Goal: Information Seeking & Learning: Learn about a topic

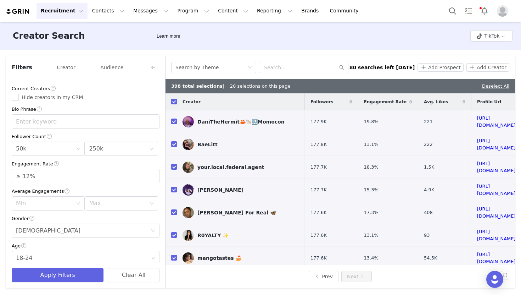
scroll to position [170, 0]
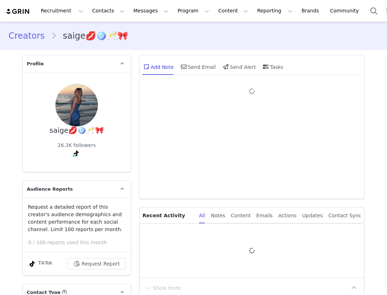
type input "+1 ([GEOGRAPHIC_DATA])"
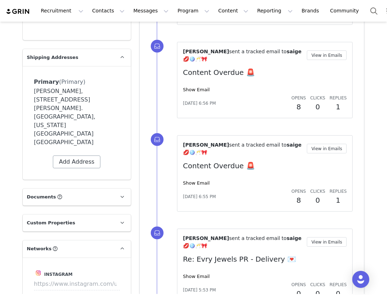
scroll to position [616, 0]
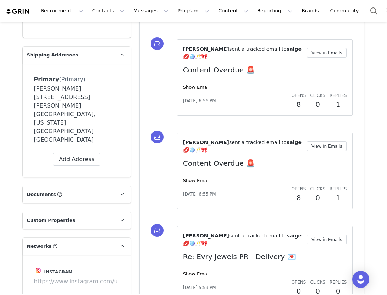
click at [67, 186] on p "Documents All Documents (i.e. images, contracts) related to this Creator" at bounding box center [68, 194] width 91 height 17
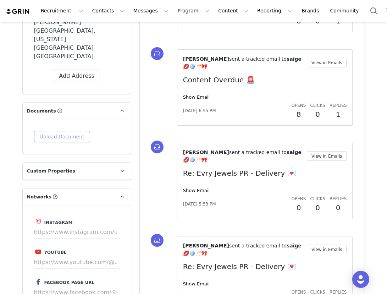
scroll to position [726, 0]
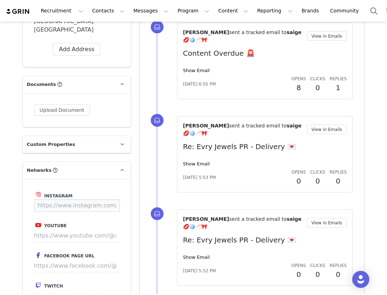
click at [75, 199] on input at bounding box center [77, 205] width 86 height 13
click at [36, 199] on input at bounding box center [77, 205] width 86 height 13
drag, startPoint x: 39, startPoint y: 171, endPoint x: 90, endPoint y: 174, distance: 51.9
click at [90, 199] on input at bounding box center [77, 205] width 86 height 13
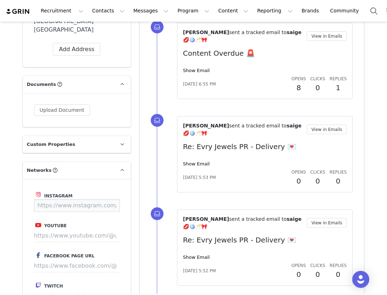
click at [107, 199] on input at bounding box center [77, 205] width 86 height 13
drag, startPoint x: 116, startPoint y: 172, endPoint x: 97, endPoint y: 171, distance: 19.2
click at [97, 199] on input at bounding box center [77, 205] width 86 height 13
click at [123, 168] on icon at bounding box center [122, 170] width 4 height 5
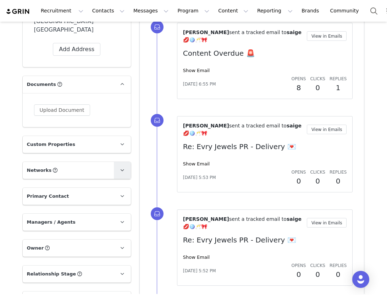
click at [123, 168] on icon at bounding box center [122, 170] width 4 height 5
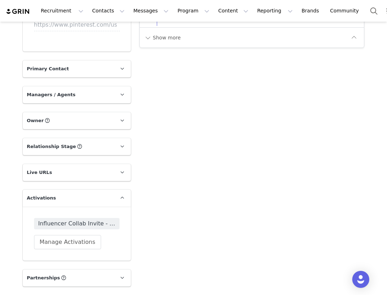
scroll to position [1079, 0]
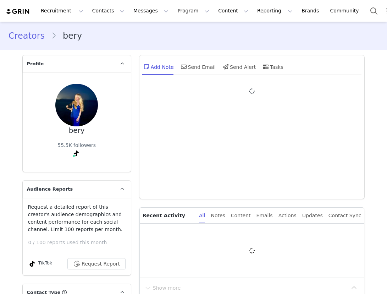
type input "+1 ([GEOGRAPHIC_DATA])"
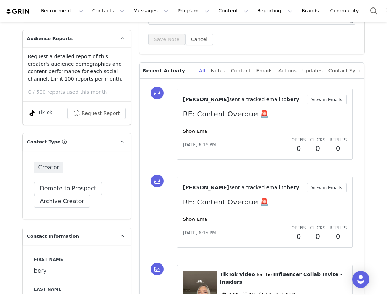
scroll to position [153, 0]
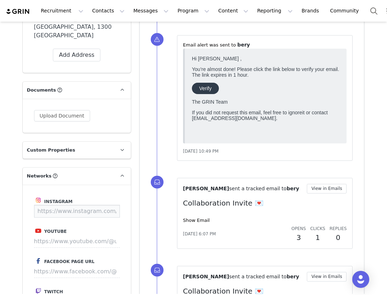
click at [78, 205] on input at bounding box center [77, 211] width 86 height 13
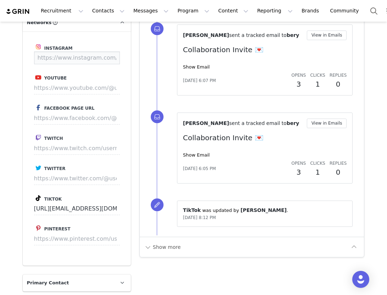
scroll to position [861, 0]
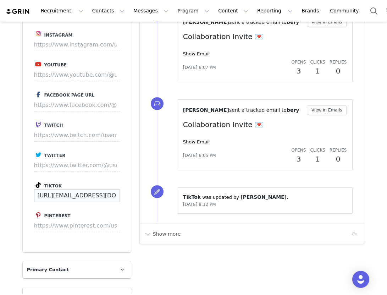
click at [71, 189] on input "https://www.tiktok.com/@berenicee.rd" at bounding box center [77, 195] width 86 height 13
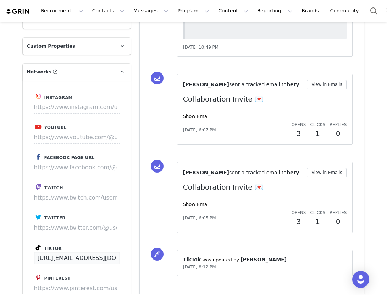
scroll to position [799, 0]
click at [84, 101] on input at bounding box center [77, 107] width 86 height 13
drag, startPoint x: 38, startPoint y: 90, endPoint x: 115, endPoint y: 99, distance: 77.1
click at [115, 99] on div "Instagram Youtube Facebook Page URL Twitch Twitter Tiktok https://www.tiktok.co…" at bounding box center [77, 198] width 108 height 234
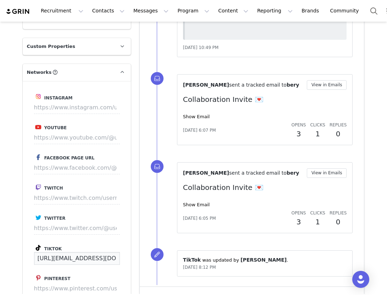
click at [73, 252] on input "https://www.tiktok.com/@berenicee.rd" at bounding box center [77, 258] width 86 height 13
click at [86, 243] on label "Tiktok" at bounding box center [76, 247] width 85 height 9
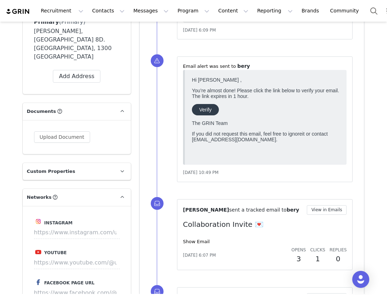
scroll to position [521, 0]
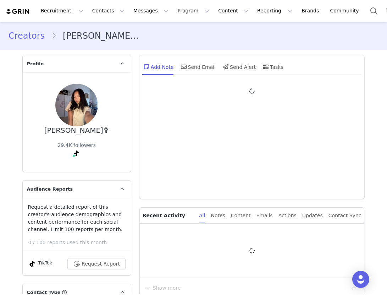
type input "+1 ([GEOGRAPHIC_DATA])"
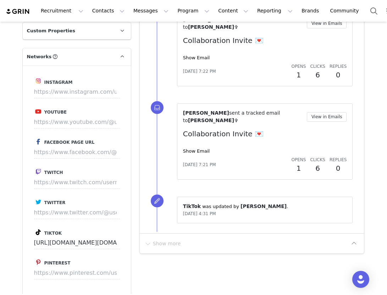
scroll to position [845, 0]
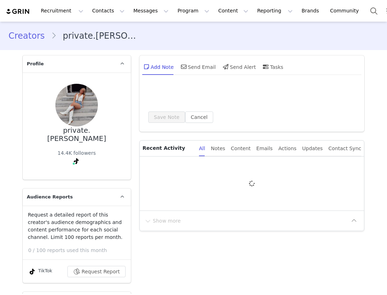
type input "+1 ([GEOGRAPHIC_DATA])"
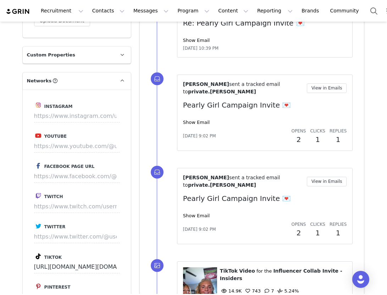
scroll to position [861, 0]
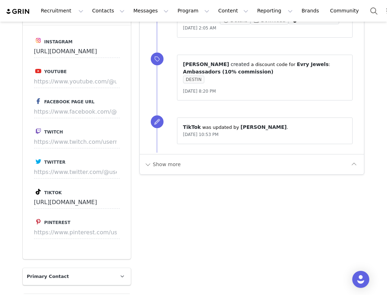
scroll to position [810, 0]
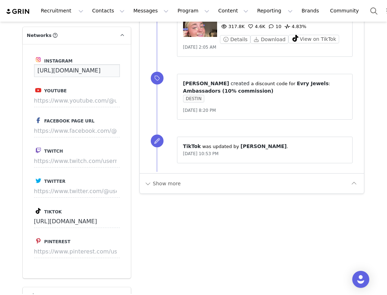
click at [67, 69] on input "[URL][DOMAIN_NAME]" at bounding box center [77, 70] width 86 height 13
click at [37, 69] on input "[URL][DOMAIN_NAME]" at bounding box center [77, 70] width 86 height 13
click at [37, 69] on input "https://www.instagram.com/destinstringfellow" at bounding box center [77, 70] width 86 height 13
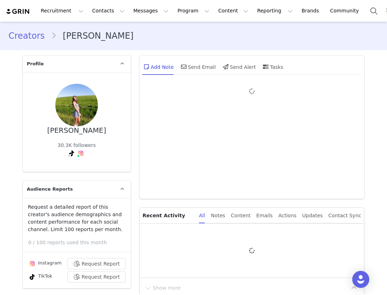
type input "+1 ([GEOGRAPHIC_DATA])"
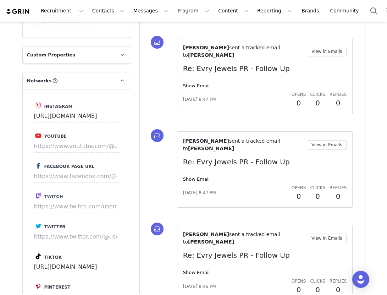
scroll to position [836, 0]
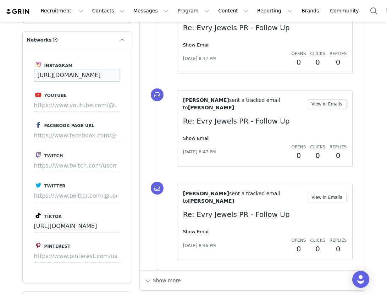
click at [58, 79] on input "https://www.instagram.com/zeina_stallings" at bounding box center [77, 75] width 86 height 13
click at [37, 76] on input "https://www.instagram.com/zeina_stallings" at bounding box center [77, 75] width 86 height 13
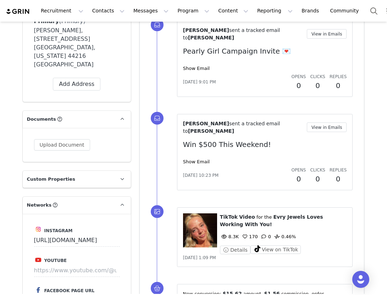
scroll to position [655, 0]
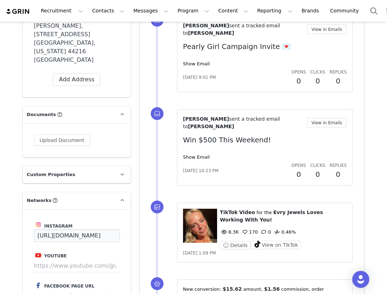
click at [81, 229] on input "https://www.instagram.com/sadievillers" at bounding box center [77, 235] width 86 height 13
click at [37, 229] on input "https://www.instagram.com/sadievillers" at bounding box center [77, 235] width 86 height 13
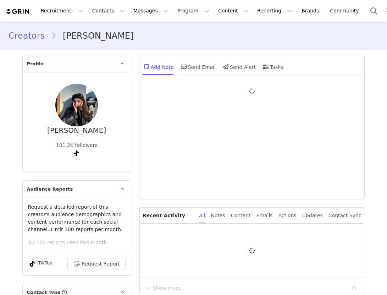
type input "+1 ([GEOGRAPHIC_DATA])"
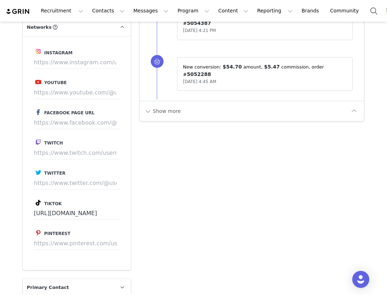
scroll to position [856, 0]
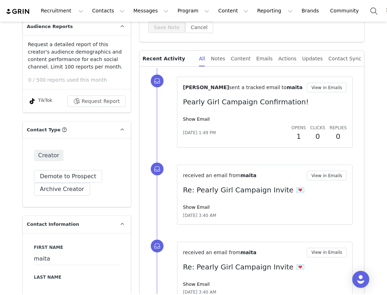
scroll to position [265, 0]
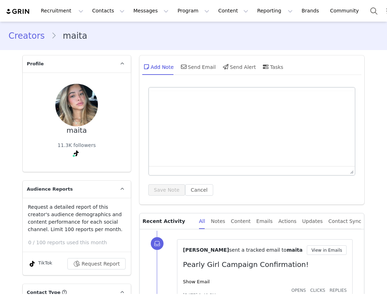
type input "+1 ([GEOGRAPHIC_DATA])"
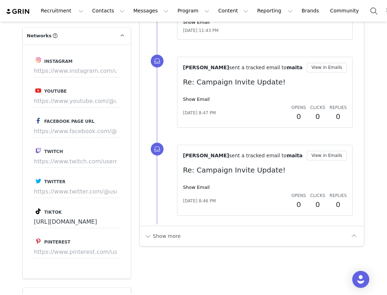
scroll to position [828, 0]
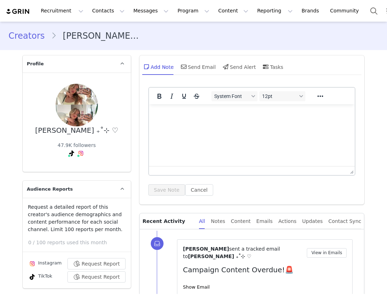
type input "+1 ([GEOGRAPHIC_DATA])"
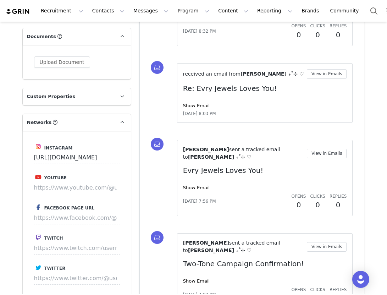
scroll to position [754, 0]
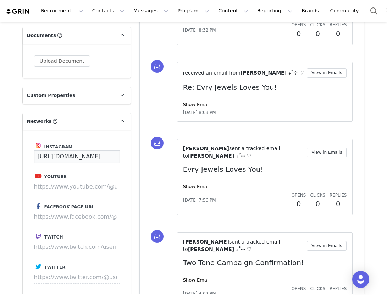
click at [35, 156] on input "https://www.instagram.com/danikabfoster" at bounding box center [77, 156] width 86 height 13
click at [119, 147] on div "Instagram https://www.instagram.com/danikabfoster Youtube Facebook Page URL Twi…" at bounding box center [77, 247] width 108 height 234
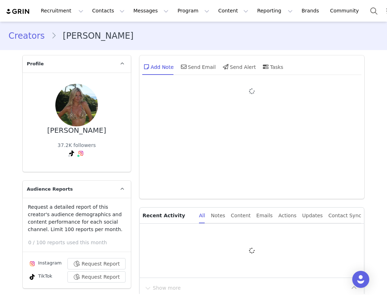
type input "+1 ([GEOGRAPHIC_DATA])"
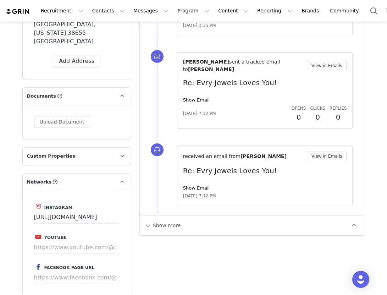
scroll to position [739, 0]
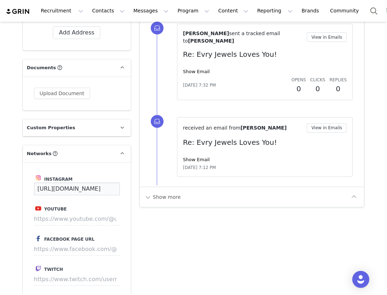
click at [67, 182] on input "https://www.instagram.com/annaagagliano" at bounding box center [77, 188] width 86 height 13
click at [37, 182] on input "https://www.instagram.com/annaagagliano" at bounding box center [77, 188] width 86 height 13
click at [187, 245] on div "Add Note Send Email Send Alert Tasks System Font 12pt To open the popup, press …" at bounding box center [252, 46] width 234 height 1468
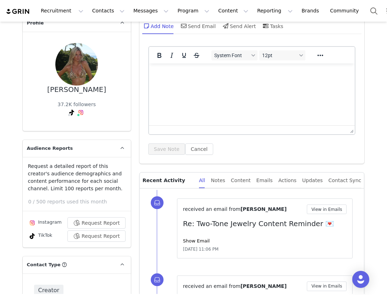
scroll to position [0, 0]
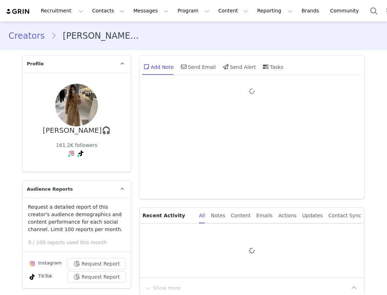
type input "+1 ([GEOGRAPHIC_DATA])"
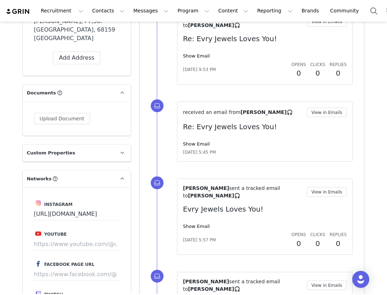
scroll to position [704, 0]
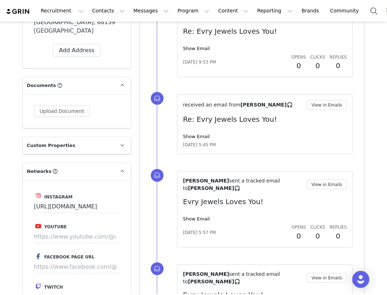
click at [33, 195] on div "Instagram https://www.instagram.com/anna_14xa Youtube Facebook Page URL Twitch …" at bounding box center [77, 297] width 108 height 234
click at [34, 200] on input "https://www.instagram.com/anna_14xa" at bounding box center [77, 206] width 86 height 13
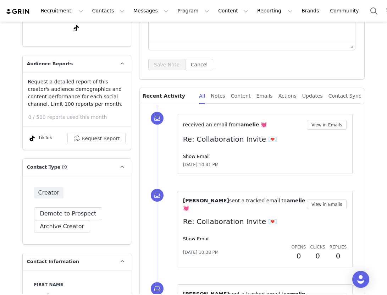
scroll to position [325, 0]
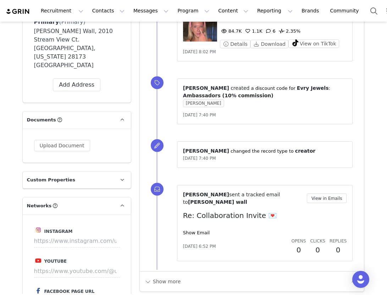
scroll to position [778, 0]
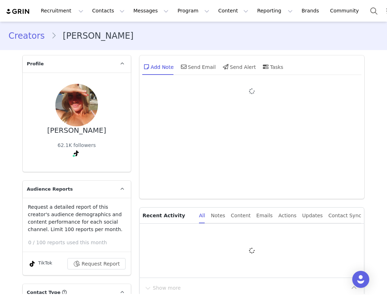
type input "+1 ([GEOGRAPHIC_DATA])"
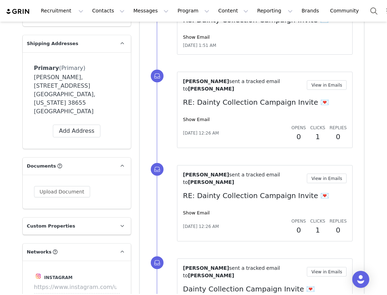
scroll to position [660, 0]
